Goal: Contribute content: Add original content to the website for others to see

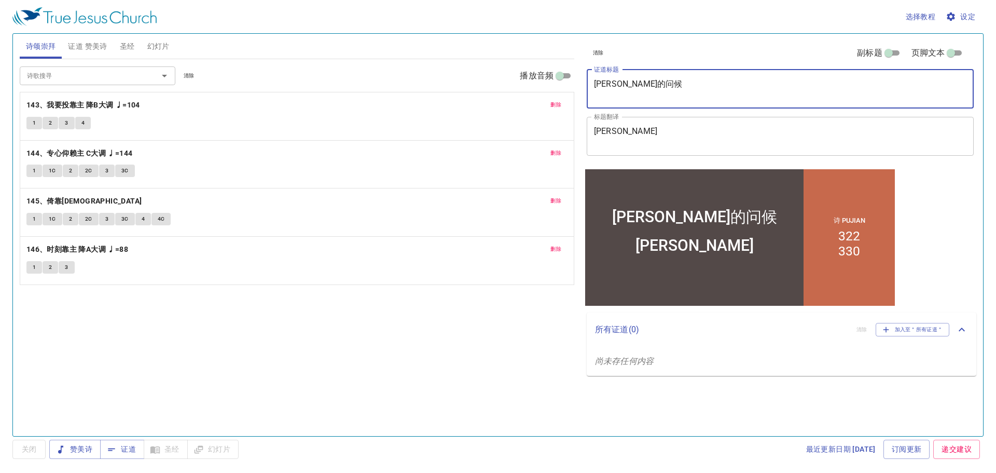
click at [688, 81] on textarea "彼得的问候" at bounding box center [780, 89] width 373 height 20
type textarea "讲道学"
click at [637, 144] on textarea "Salam Petrus" at bounding box center [780, 136] width 373 height 20
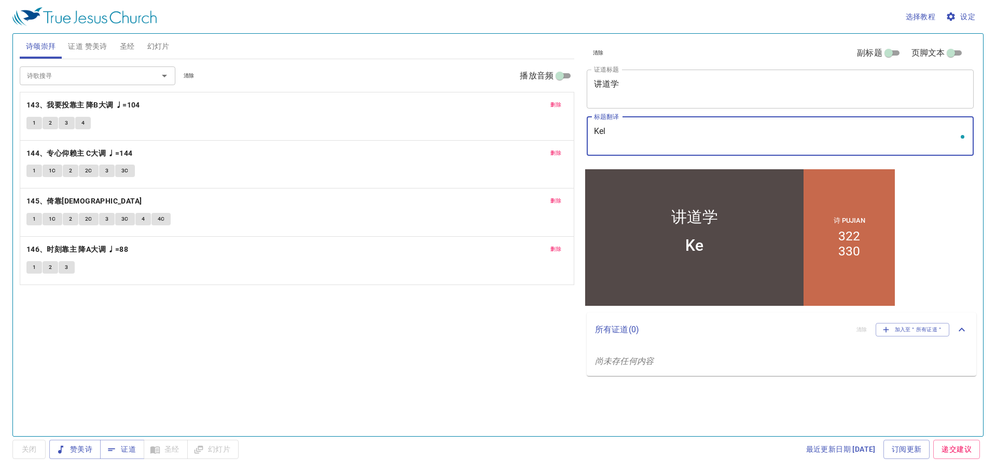
type textarea "Kela"
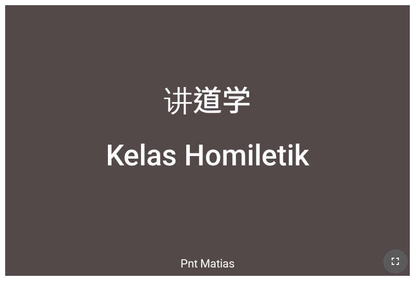
click at [391, 261] on icon "button" at bounding box center [395, 261] width 12 height 12
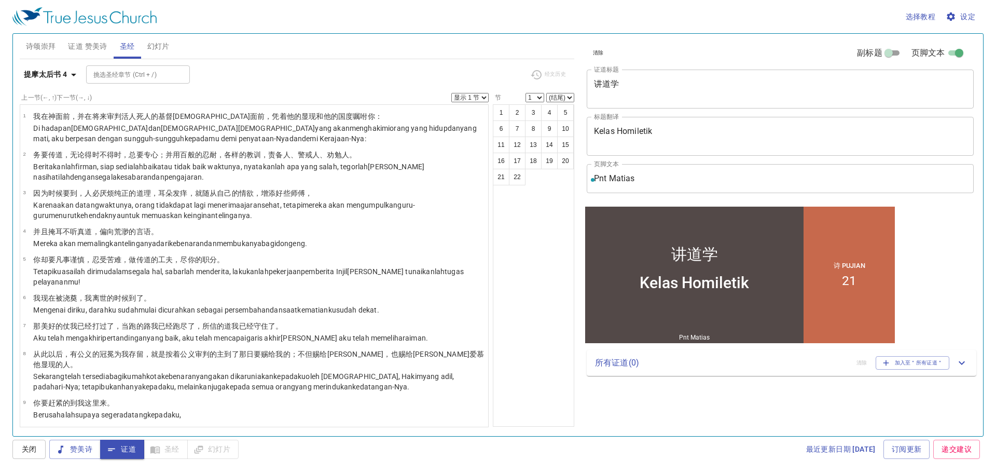
scroll to position [208, 0]
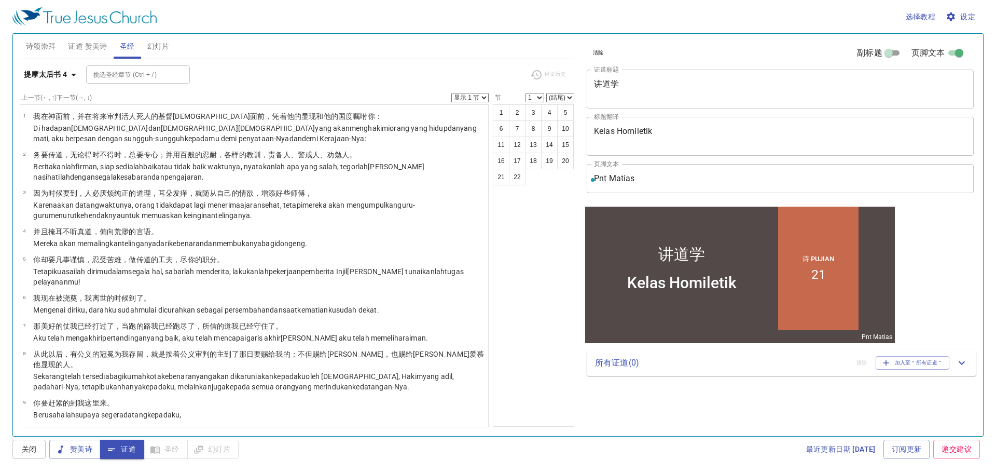
scroll to position [208, 0]
